Goal: Task Accomplishment & Management: Use online tool/utility

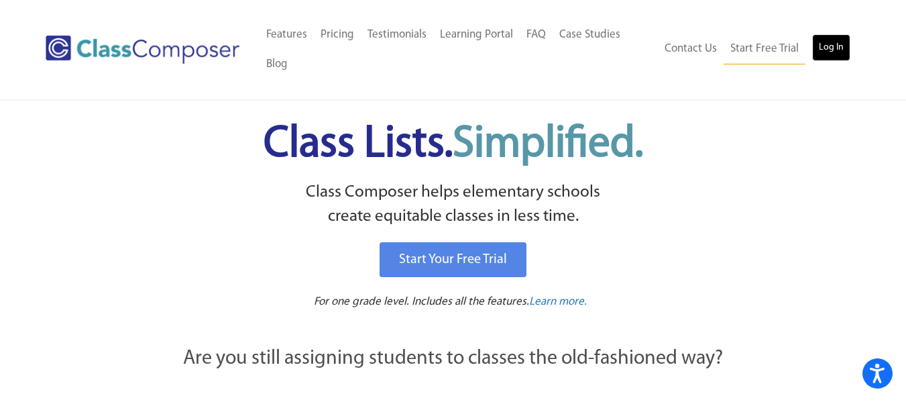
click at [821, 54] on link "Log In" at bounding box center [831, 47] width 38 height 27
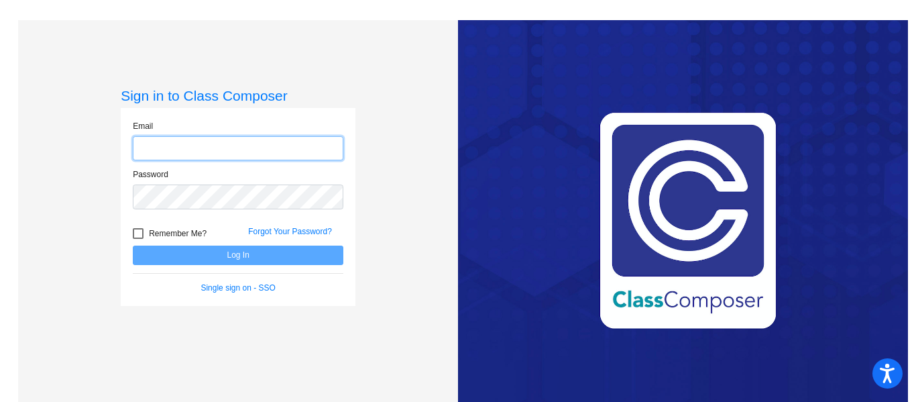
type input "[EMAIL_ADDRESS][DOMAIN_NAME]"
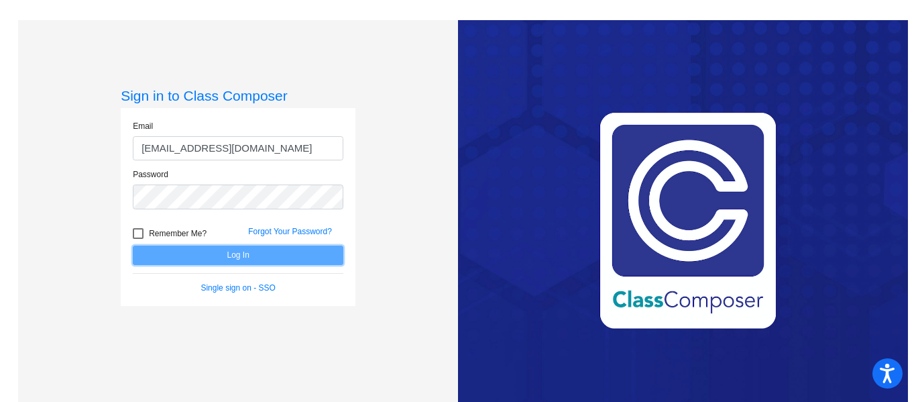
click at [290, 262] on button "Log In" at bounding box center [238, 255] width 211 height 19
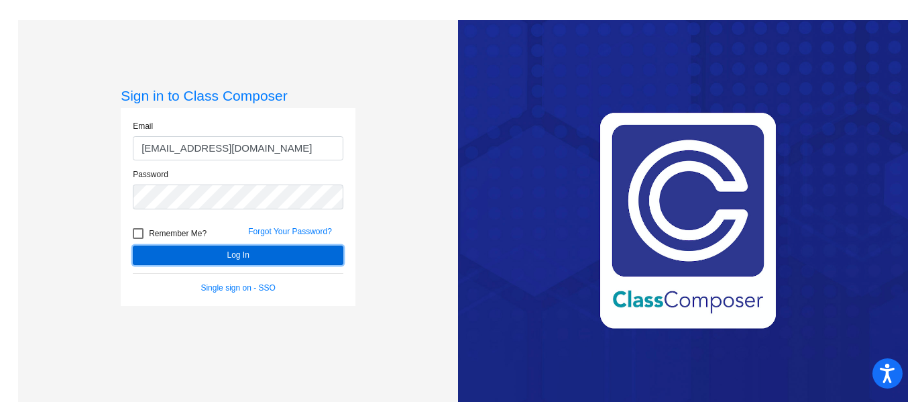
click at [290, 262] on button "Log In" at bounding box center [238, 255] width 211 height 19
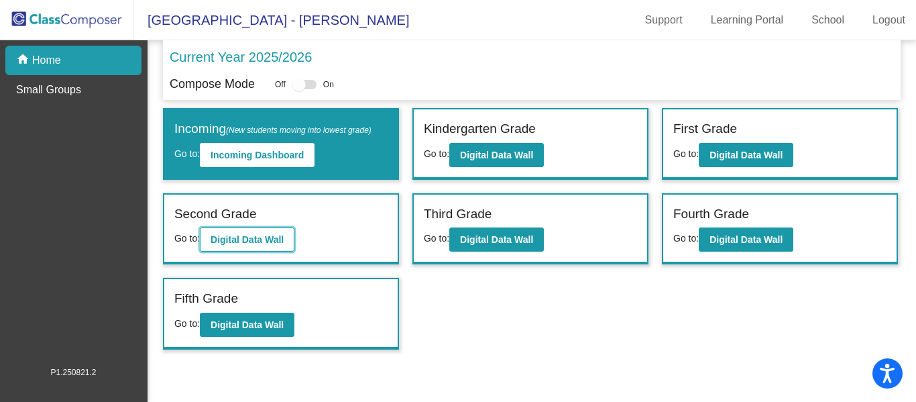
click at [271, 230] on button "Digital Data Wall" at bounding box center [247, 239] width 95 height 24
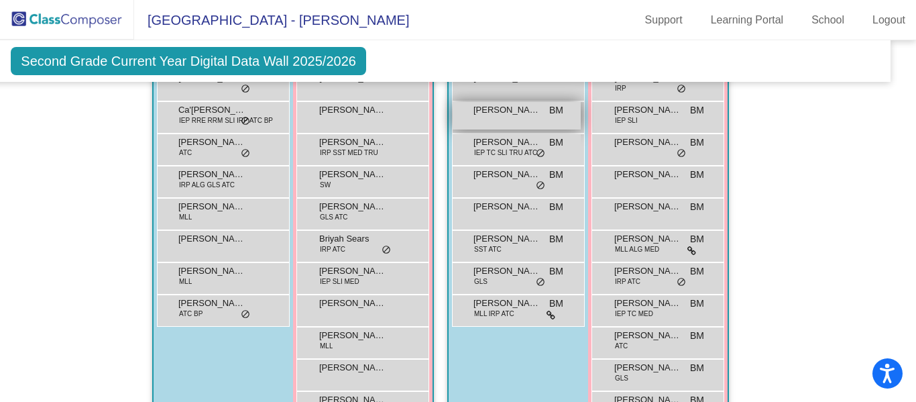
scroll to position [402, 17]
